Goal: Information Seeking & Learning: Find contact information

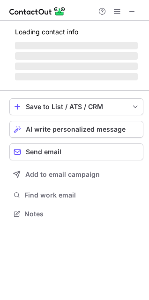
scroll to position [219, 149]
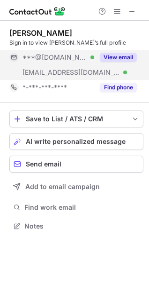
click at [112, 55] on button "View email" at bounding box center [118, 57] width 37 height 9
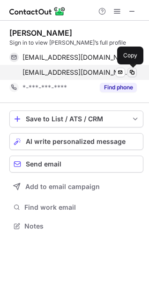
click at [134, 72] on span at bounding box center [133, 73] width 8 height 8
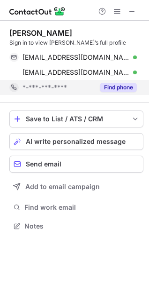
click at [125, 85] on button "Find phone" at bounding box center [118, 87] width 37 height 9
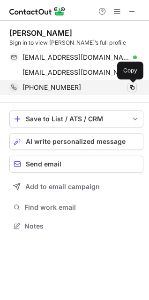
click at [134, 89] on span at bounding box center [133, 88] width 8 height 8
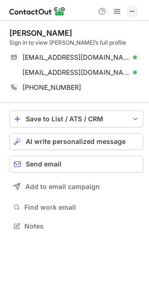
click at [132, 9] on span at bounding box center [133, 12] width 8 height 8
